Goal: Task Accomplishment & Management: Use online tool/utility

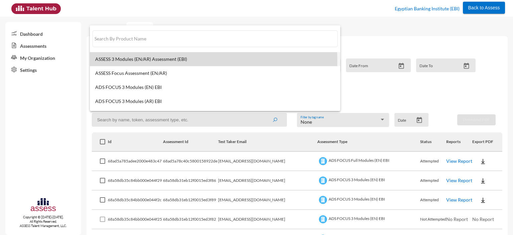
click at [127, 61] on span "ASSESS 3 Modules (EN/AR) Assessment (EBI)" at bounding box center [215, 58] width 240 height 5
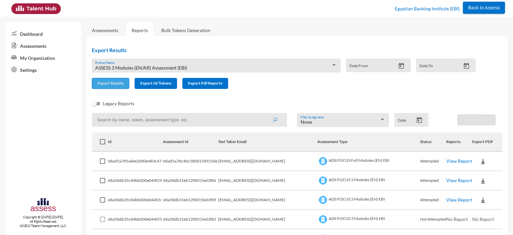
click at [115, 83] on span "Export Results" at bounding box center [111, 82] width 26 height 5
click at [232, 67] on div "ASSESS 3 Modules (EN/AR) Assessment (EBI)" at bounding box center [213, 67] width 236 height 5
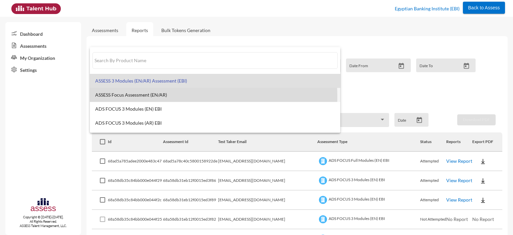
click at [152, 97] on span "ASSESS Focus Assessment (EN/AR)" at bounding box center [215, 94] width 240 height 5
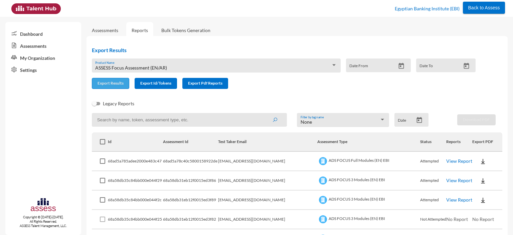
click at [106, 82] on span "Export Results" at bounding box center [111, 82] width 26 height 5
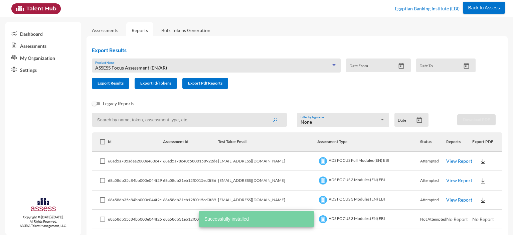
click at [143, 65] on span "ASSESS Focus Assessment (EN/AR)" at bounding box center [131, 68] width 72 height 6
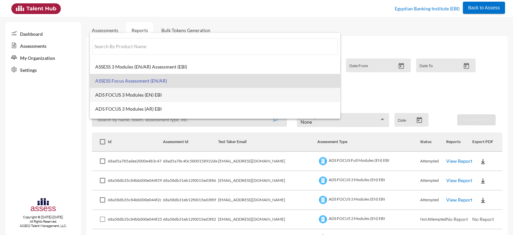
click at [133, 93] on span "ADS FOCUS 3 Modules (EN) EBI" at bounding box center [215, 94] width 240 height 5
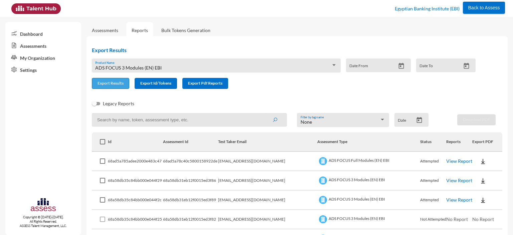
click at [107, 86] on span "Export Results" at bounding box center [111, 82] width 26 height 5
click at [142, 64] on div "ADS FOCUS 3 Modules (EN) EBI Product Name" at bounding box center [216, 67] width 242 height 10
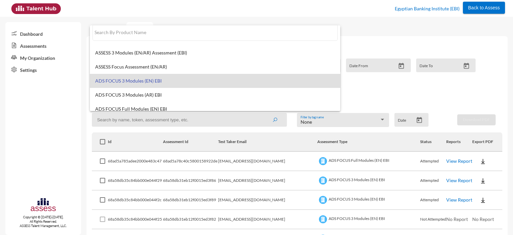
scroll to position [5, 0]
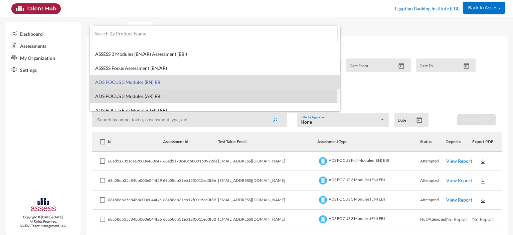
click at [144, 97] on span "ADS FOCUS 3 Modules (AR) EBI" at bounding box center [215, 96] width 240 height 5
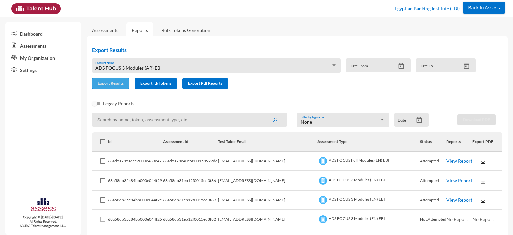
click at [103, 85] on span "Export Results" at bounding box center [111, 82] width 26 height 5
click at [144, 65] on span "ADS FOCUS 3 Modules (AR) EBI" at bounding box center [128, 68] width 66 height 6
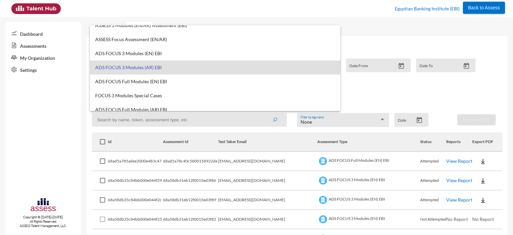
scroll to position [34, 0]
click at [123, 81] on span "ADS FOCUS Full Modules (EN) EBI" at bounding box center [215, 80] width 240 height 5
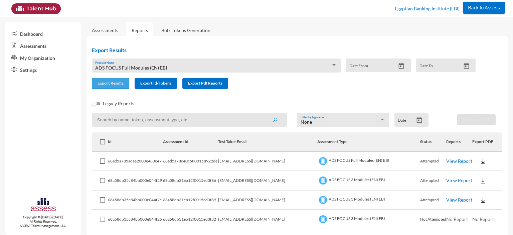
click at [110, 85] on span "Export Results" at bounding box center [111, 82] width 26 height 5
click at [137, 68] on span "ADS FOCUS Full Modules (EN) EBI" at bounding box center [131, 68] width 72 height 6
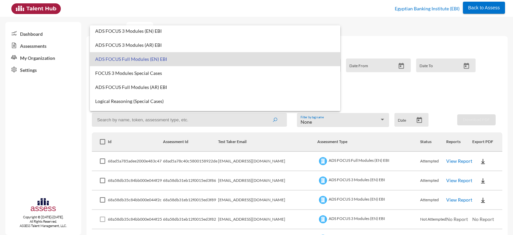
scroll to position [57, 0]
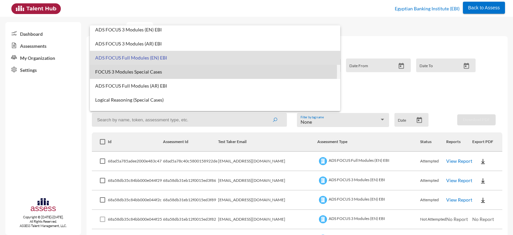
click at [119, 72] on span "FOCUS 3 Modules Special Cases" at bounding box center [215, 71] width 240 height 5
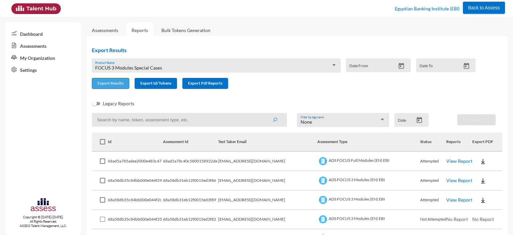
click at [112, 84] on span "Export Results" at bounding box center [111, 82] width 26 height 5
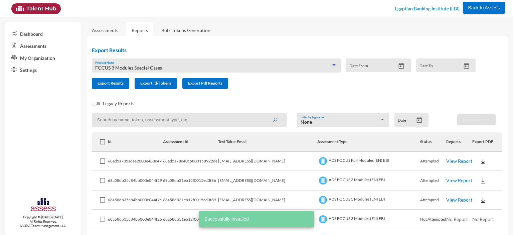
click at [142, 67] on span "FOCUS 3 Modules Special Cases" at bounding box center [128, 68] width 67 height 6
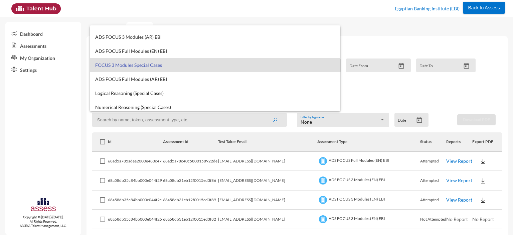
scroll to position [65, 0]
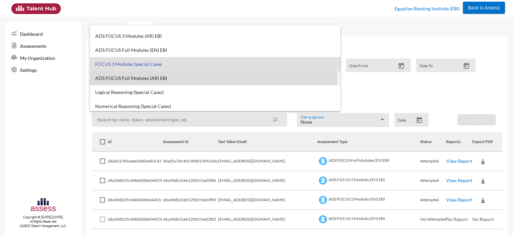
click at [134, 79] on span "ADS FOCUS Full Modules (AR) EBI" at bounding box center [215, 77] width 240 height 5
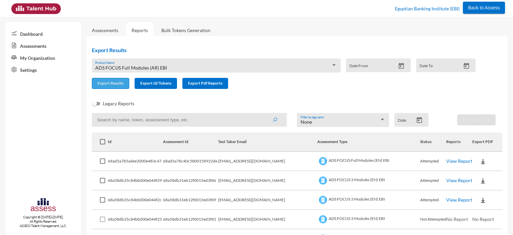
click at [113, 83] on span "Export Results" at bounding box center [111, 82] width 26 height 5
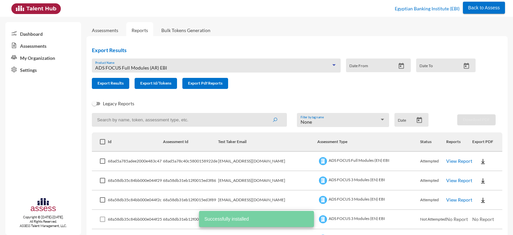
click at [143, 66] on span "ADS FOCUS Full Modules (AR) EBI" at bounding box center [131, 68] width 72 height 6
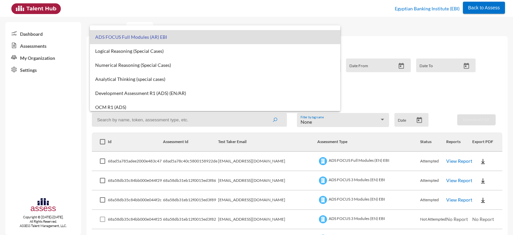
scroll to position [107, 0]
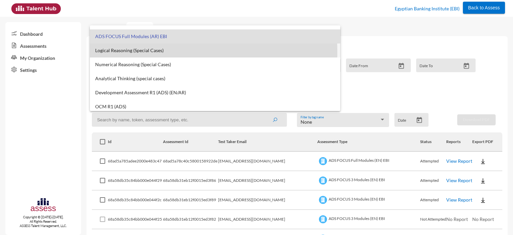
click at [130, 52] on span "Logical Reasoning (Special Cases)" at bounding box center [215, 50] width 240 height 5
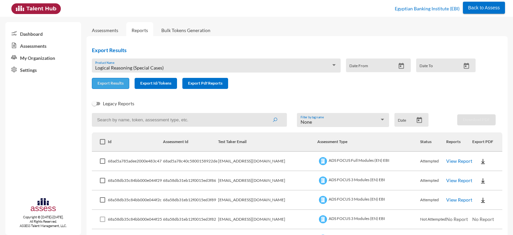
click at [114, 85] on span "Export Results" at bounding box center [111, 82] width 26 height 5
click at [128, 63] on div "Logical Reasoning (Special Cases) Product Name" at bounding box center [216, 67] width 242 height 10
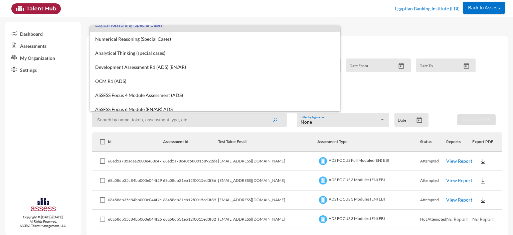
scroll to position [133, 0]
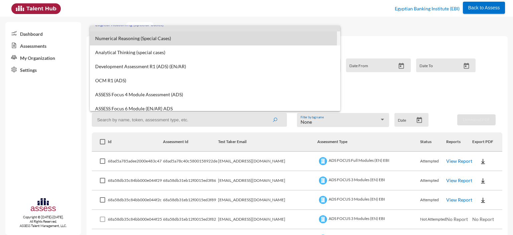
click at [117, 37] on span "Numerical Reasoning (Special Cases)" at bounding box center [215, 38] width 240 height 5
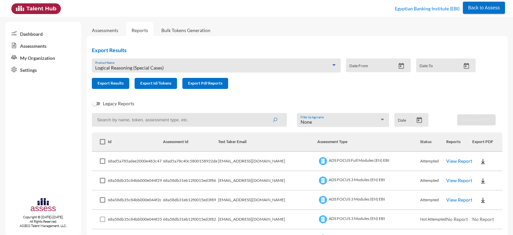
scroll to position [126, 0]
click at [110, 81] on span "Export Results" at bounding box center [111, 82] width 26 height 5
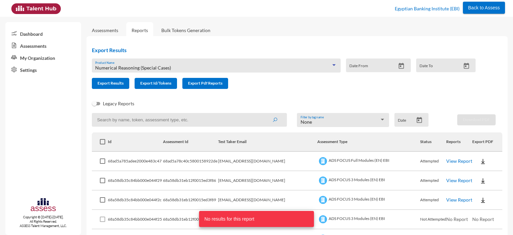
click at [128, 68] on span "Numerical Reasoning (Special Cases)" at bounding box center [133, 68] width 76 height 6
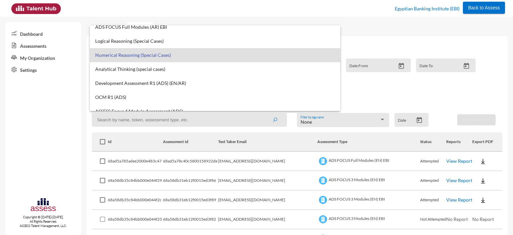
scroll to position [114, 0]
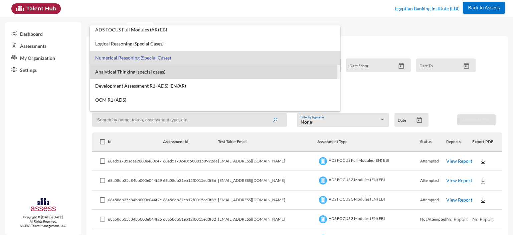
click at [132, 73] on span "Analytical Thinking (special cases)" at bounding box center [215, 71] width 240 height 5
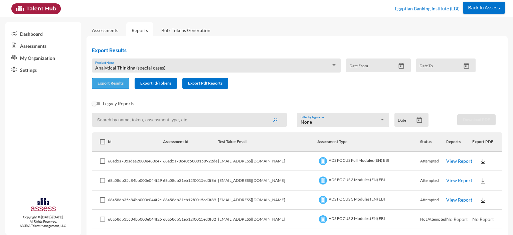
click at [113, 86] on span "Export Results" at bounding box center [111, 82] width 26 height 5
click at [120, 66] on span "Analytical Thinking (special cases)" at bounding box center [130, 68] width 70 height 6
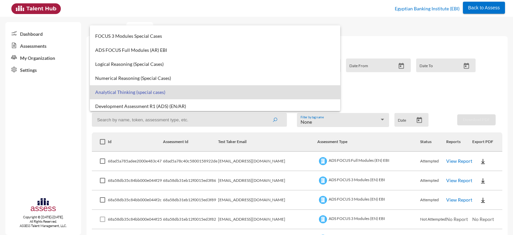
scroll to position [104, 0]
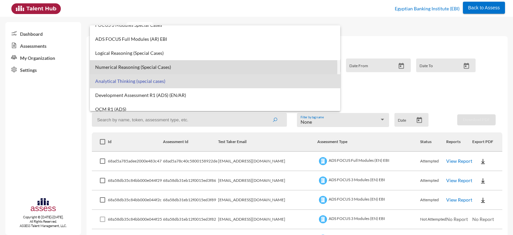
click at [115, 68] on span "Numerical Reasoning (Special Cases)" at bounding box center [215, 66] width 240 height 5
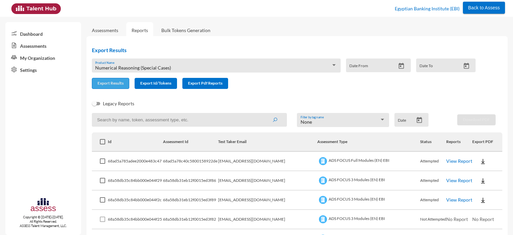
click at [108, 85] on span "Export Results" at bounding box center [111, 82] width 26 height 5
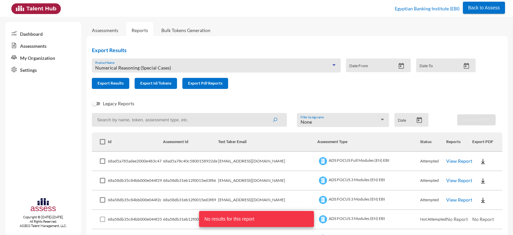
click at [126, 69] on span "Numerical Reasoning (Special Cases)" at bounding box center [133, 68] width 76 height 6
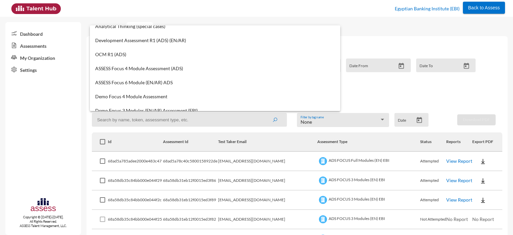
scroll to position [160, 0]
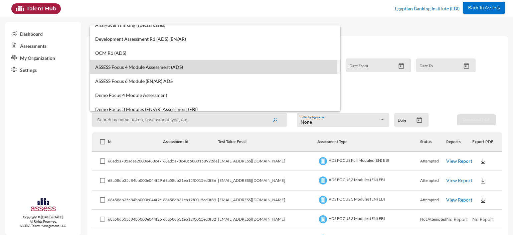
click at [126, 69] on span "ASSESS Focus 4 Module Assessment (ADS)" at bounding box center [215, 66] width 240 height 5
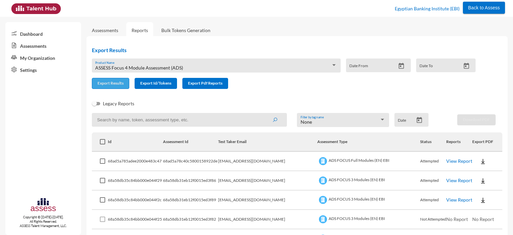
click at [112, 84] on span "Export Results" at bounding box center [111, 82] width 26 height 5
click at [147, 65] on span "ASSESS Focus 4 Module Assessment (ADS)" at bounding box center [139, 68] width 88 height 6
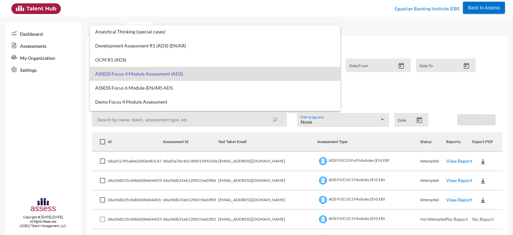
scroll to position [154, 0]
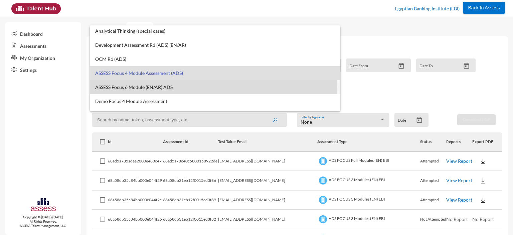
click at [150, 87] on span "ASSESS Focus 6 Module (EN/AR) ADS" at bounding box center [215, 87] width 240 height 5
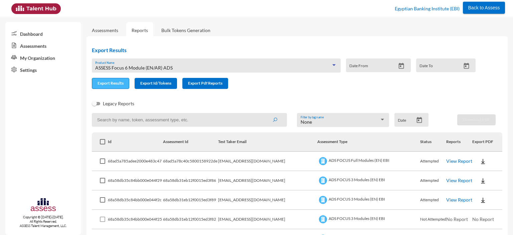
click at [103, 85] on span "Export Results" at bounding box center [111, 82] width 26 height 5
click at [133, 68] on span "ASSESS Focus 6 Module (EN/AR) ADS" at bounding box center [133, 68] width 77 height 6
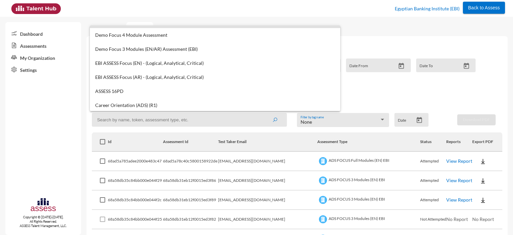
scroll to position [220, 0]
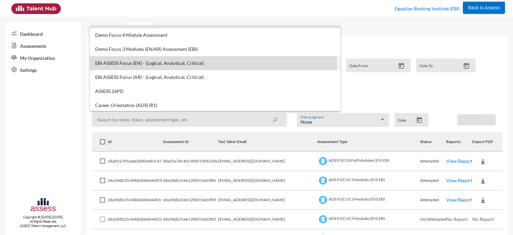
click at [116, 63] on span "EBI ASSESS Focus (EN) - (Logical, Analytical, Critical)" at bounding box center [215, 62] width 240 height 5
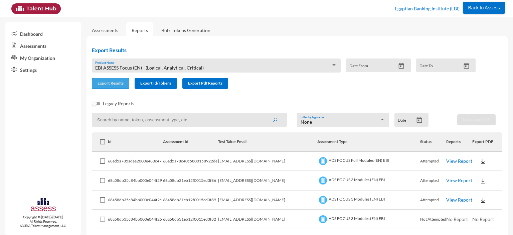
click at [118, 82] on span "Export Results" at bounding box center [111, 82] width 26 height 5
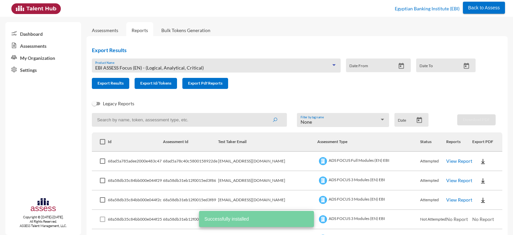
click at [140, 68] on span "EBI ASSESS Focus (EN) - (Logical, Analytical, Critical)" at bounding box center [149, 68] width 109 height 6
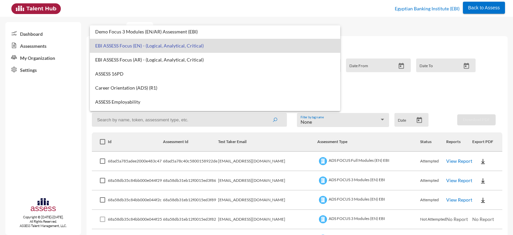
scroll to position [246, 0]
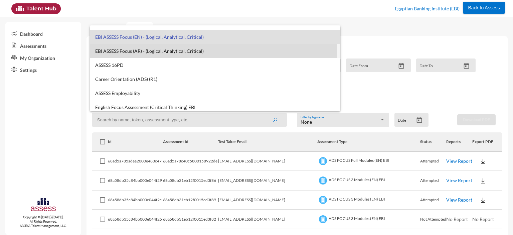
click at [134, 52] on span "EBI ASSESS Focus (AR) - (Logical, Analytical, Critical)" at bounding box center [215, 50] width 240 height 5
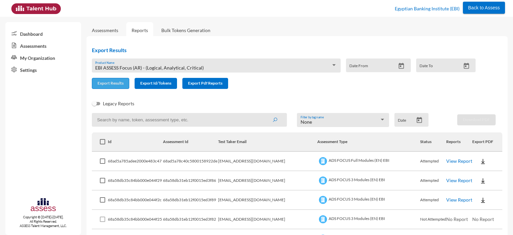
click at [110, 83] on span "Export Results" at bounding box center [111, 82] width 26 height 5
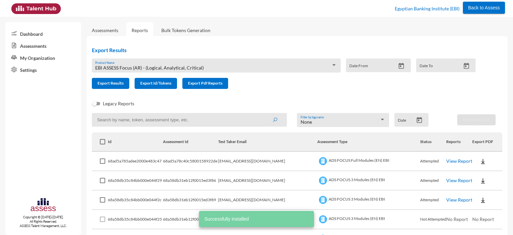
click at [148, 64] on div "EBI ASSESS Focus (AR) - (Logical, Analytical, Critical) Product Name" at bounding box center [216, 67] width 242 height 10
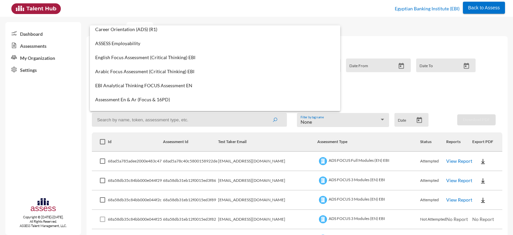
scroll to position [297, 0]
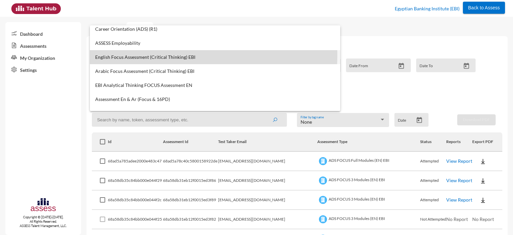
click at [131, 55] on span "English Focus Assessment (Critical Thinking) EBI" at bounding box center [215, 56] width 240 height 5
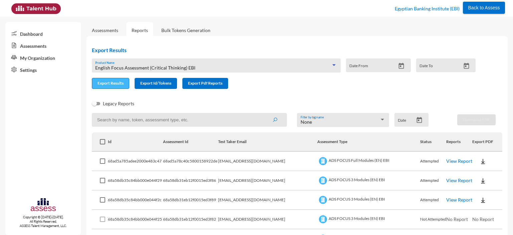
click at [117, 86] on span "Export Results" at bounding box center [111, 82] width 26 height 5
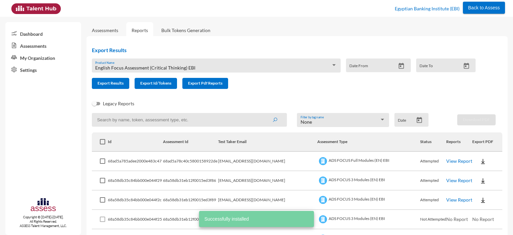
click at [130, 67] on span "English Focus Assessment (Critical Thinking) EBI" at bounding box center [145, 68] width 100 height 6
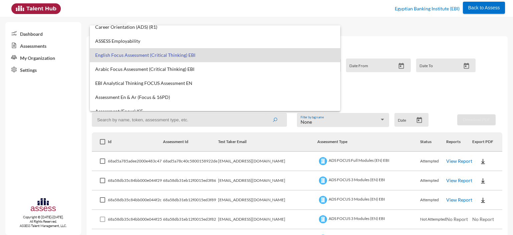
scroll to position [301, 0]
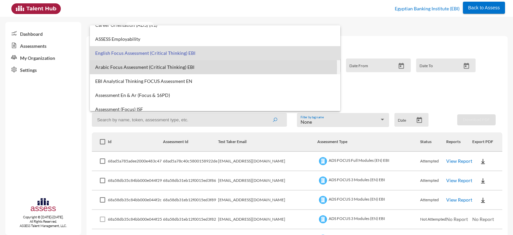
click at [130, 67] on span "Arabic Focus Assessment (Critical Thinking) EBI" at bounding box center [215, 66] width 240 height 5
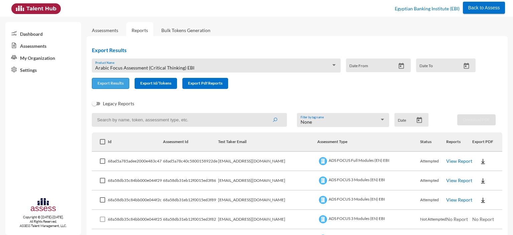
click at [112, 81] on span "Export Results" at bounding box center [111, 82] width 26 height 5
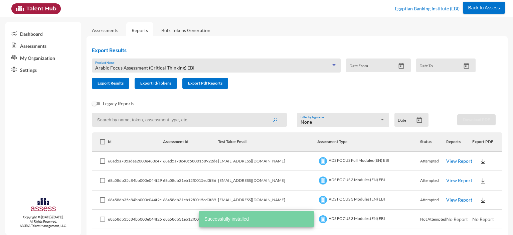
click at [126, 66] on span "Arabic Focus Assessment (Critical Thinking) EBI" at bounding box center [144, 68] width 99 height 6
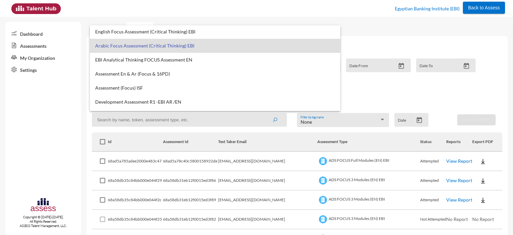
scroll to position [322, 0]
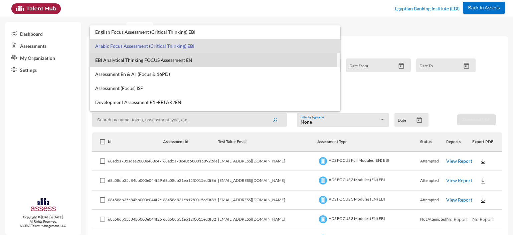
click at [112, 59] on span "EBI Analytical Thinking FOCUS Assessment EN" at bounding box center [215, 59] width 240 height 5
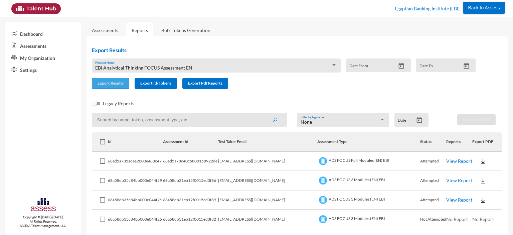
click at [110, 86] on span "Export Results" at bounding box center [111, 82] width 26 height 5
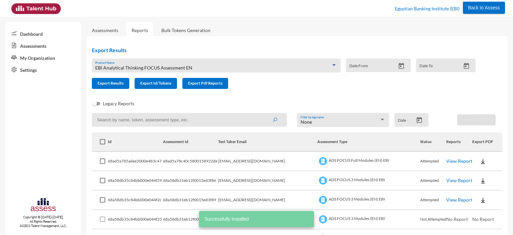
click at [120, 66] on span "EBI Analytical Thinking FOCUS Assessment EN" at bounding box center [143, 68] width 97 height 6
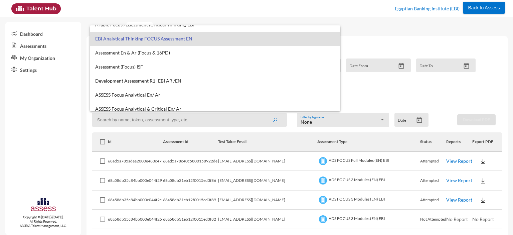
scroll to position [343, 0]
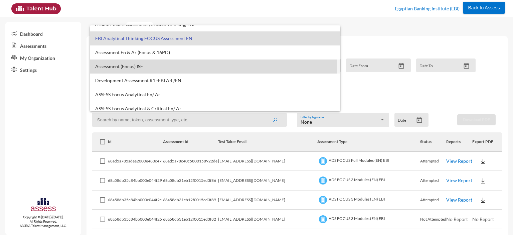
click at [107, 66] on span "Assessment (Focus) ISF" at bounding box center [215, 66] width 240 height 5
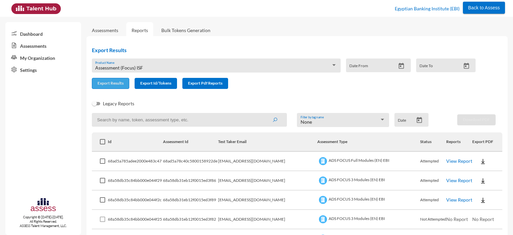
click at [107, 84] on span "Export Results" at bounding box center [111, 82] width 26 height 5
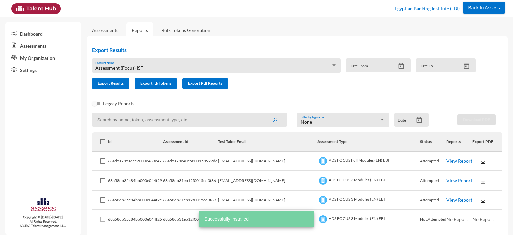
click at [124, 65] on span "Assessment (Focus) ISF" at bounding box center [119, 68] width 48 height 6
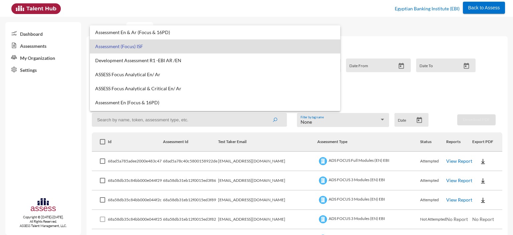
scroll to position [366, 0]
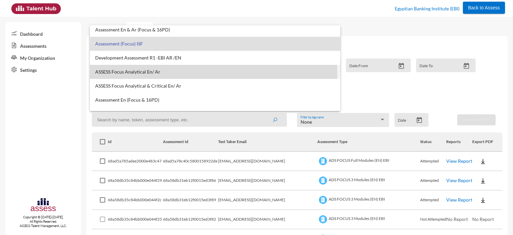
click at [120, 72] on span "ASSESS Focus Analytical En/ Ar" at bounding box center [215, 71] width 240 height 5
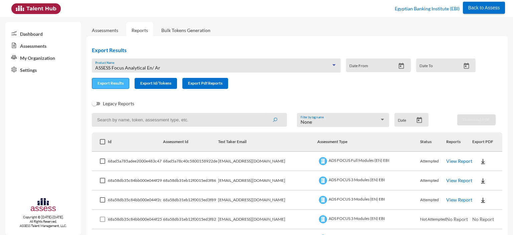
click at [114, 85] on span "Export Results" at bounding box center [111, 82] width 26 height 5
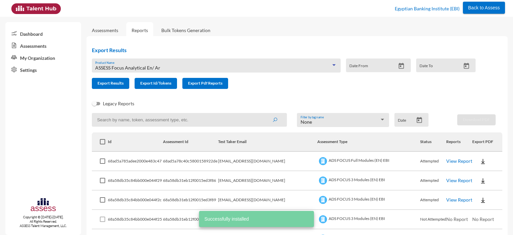
click at [116, 66] on span "ASSESS Focus Analytical En/ Ar" at bounding box center [127, 68] width 65 height 6
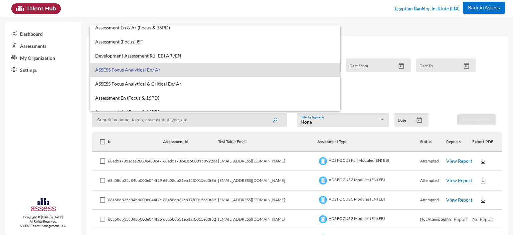
scroll to position [369, 0]
click at [115, 80] on span "ASSESS Focus Analytical & Critical En/ Ar" at bounding box center [215, 82] width 240 height 5
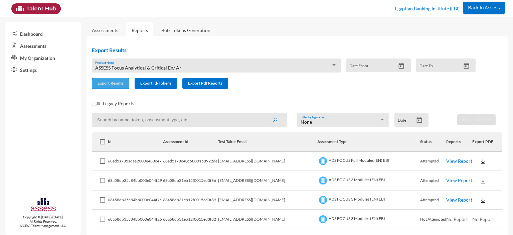
click at [107, 85] on span "Export Results" at bounding box center [111, 82] width 26 height 5
click at [128, 64] on div "ASSESS Focus Analytical & Critical En/ Ar Product Name" at bounding box center [216, 67] width 242 height 10
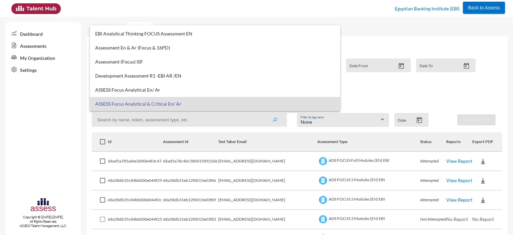
scroll to position [348, 0]
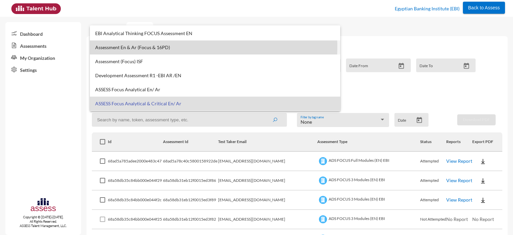
click at [132, 46] on span "Assessment En & Ar (Focus & 16PD)" at bounding box center [215, 47] width 240 height 5
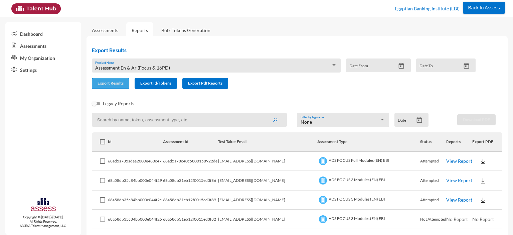
click at [114, 88] on button "Export Results" at bounding box center [110, 83] width 37 height 11
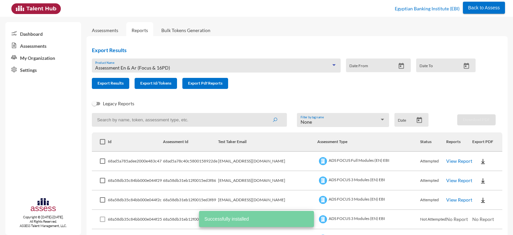
click at [121, 68] on span "Assessment En & Ar (Focus & 16PD)" at bounding box center [132, 68] width 75 height 6
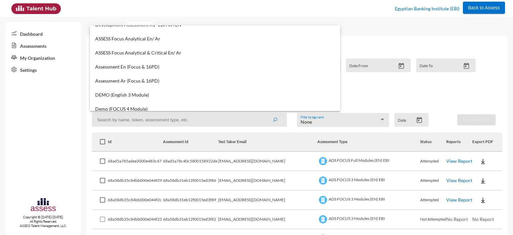
scroll to position [404, 0]
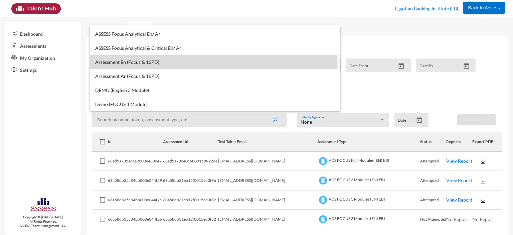
click at [114, 60] on span "Assessment En (Focus & 16PD)" at bounding box center [215, 61] width 240 height 5
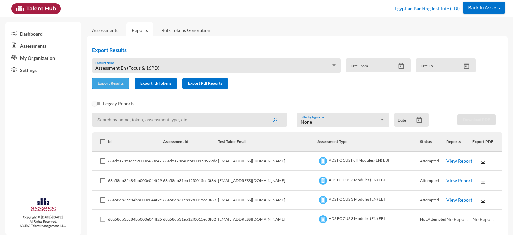
click at [115, 86] on span "Export Results" at bounding box center [111, 82] width 26 height 5
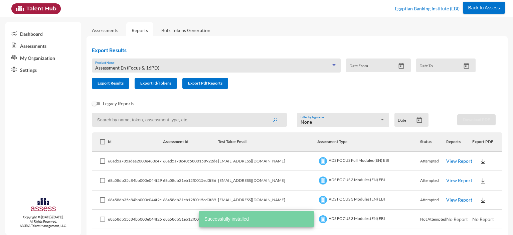
click at [135, 67] on span "Assessment En (Focus & 16PD)" at bounding box center [127, 68] width 64 height 6
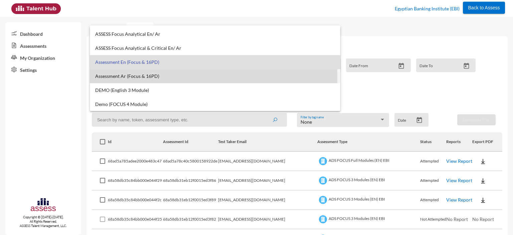
click at [137, 76] on span "Assessment Ar (Focus & 16PD)" at bounding box center [215, 75] width 240 height 5
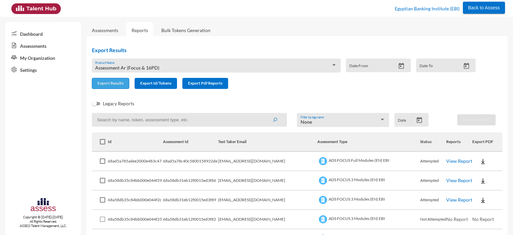
click at [105, 83] on span "Export Results" at bounding box center [111, 82] width 26 height 5
click at [144, 67] on span "Assessment Ar (Focus & 16PD)" at bounding box center [127, 68] width 64 height 6
